Goal: Navigation & Orientation: Go to known website

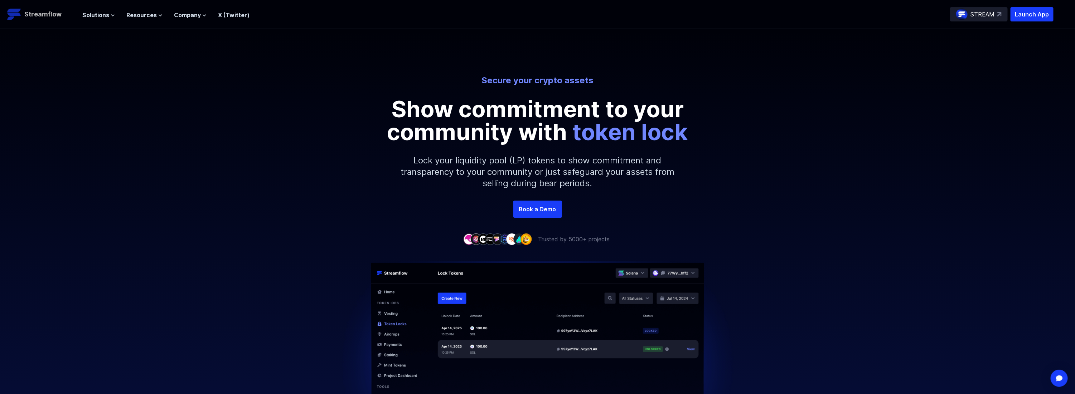
click at [49, 14] on p "Streamflow" at bounding box center [42, 14] width 37 height 10
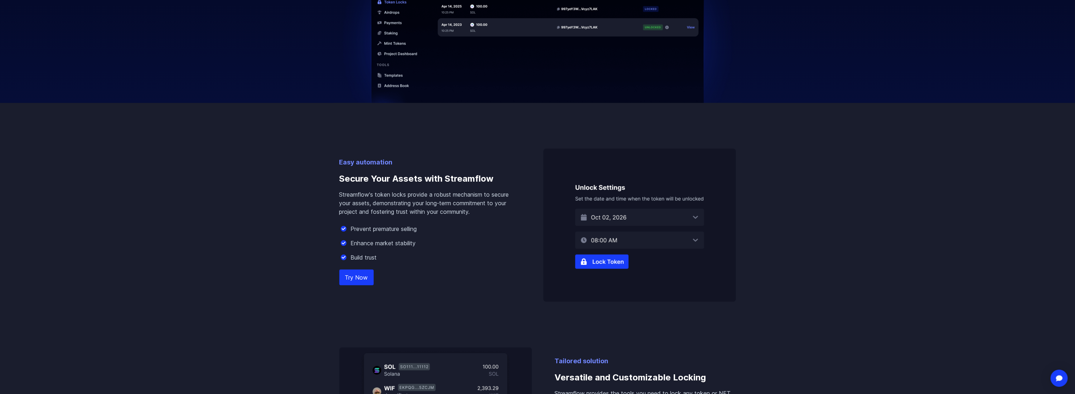
scroll to position [394, 0]
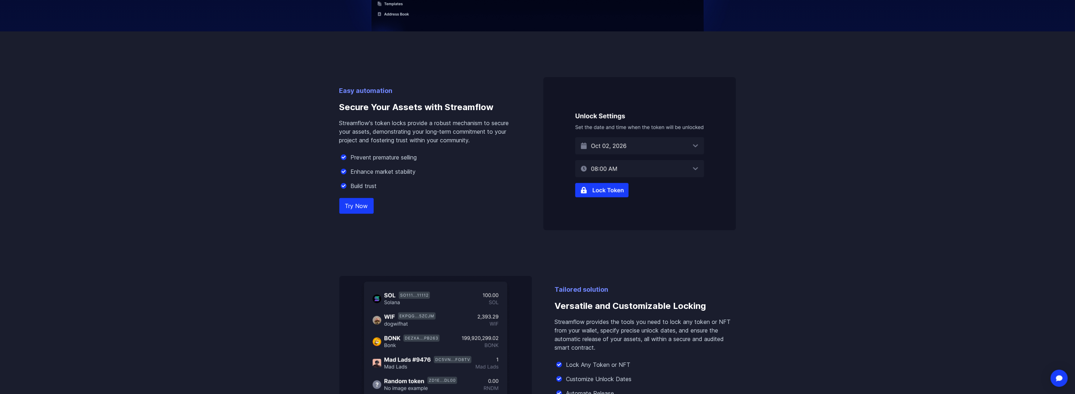
click at [354, 139] on p "Streamflow's token locks provide a robust mechanism to secure your assets, demo…" at bounding box center [429, 132] width 181 height 26
click at [431, 168] on div "Enhance market stability" at bounding box center [429, 171] width 181 height 9
drag, startPoint x: 341, startPoint y: 119, endPoint x: 353, endPoint y: 122, distance: 12.3
click at [346, 120] on p "Streamflow's token locks provide a robust mechanism to secure your assets, demo…" at bounding box center [429, 132] width 181 height 26
click at [399, 204] on div "Try Now" at bounding box center [429, 206] width 181 height 9
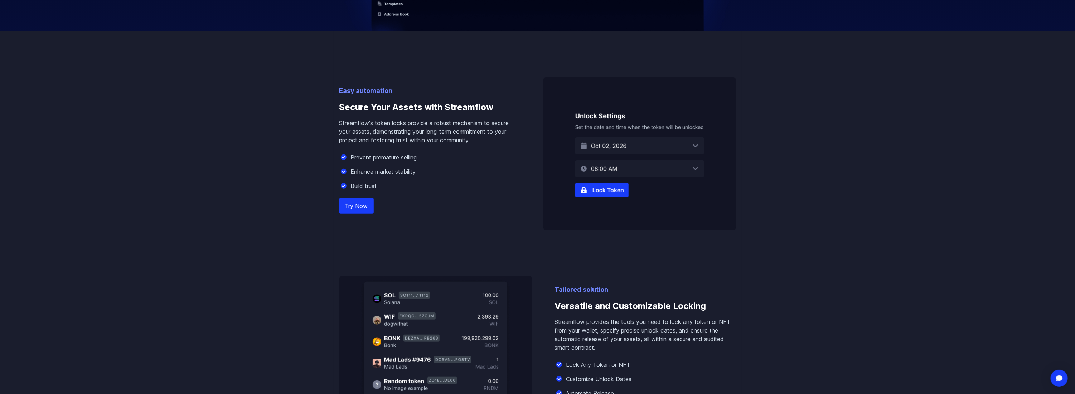
drag, startPoint x: 345, startPoint y: 192, endPoint x: 355, endPoint y: 204, distance: 16.5
click at [345, 193] on div "Easy automation Secure Your Assets with Streamflow Streamflow's token locks pro…" at bounding box center [429, 158] width 181 height 145
click at [355, 204] on link "Try Now" at bounding box center [356, 206] width 34 height 16
